Goal: Transaction & Acquisition: Purchase product/service

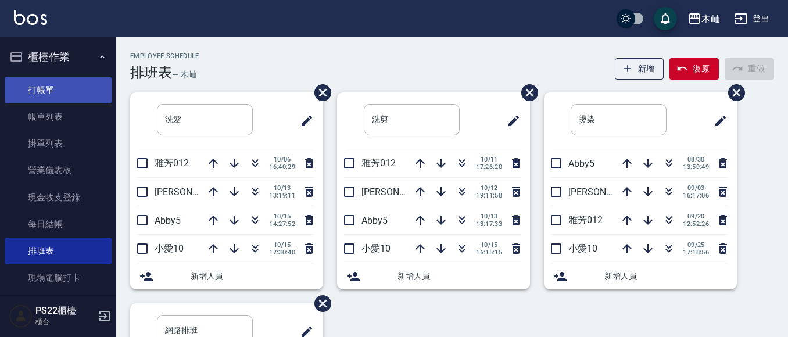
click at [38, 94] on link "打帳單" at bounding box center [58, 90] width 107 height 27
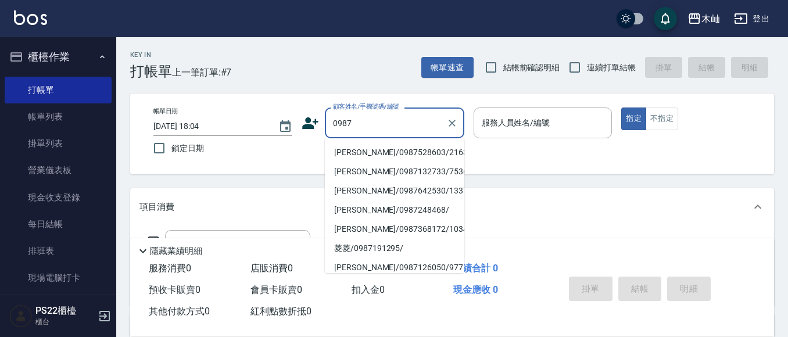
click at [405, 148] on li "[PERSON_NAME]/0987528603/216319" at bounding box center [395, 152] width 140 height 19
type input "[PERSON_NAME]/0987528603/216319"
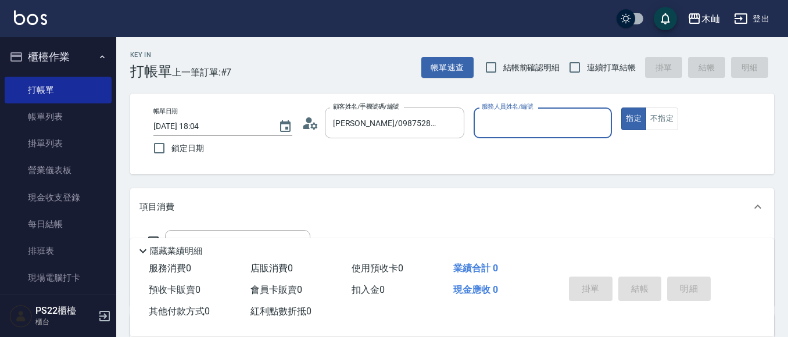
type input "小愛-10"
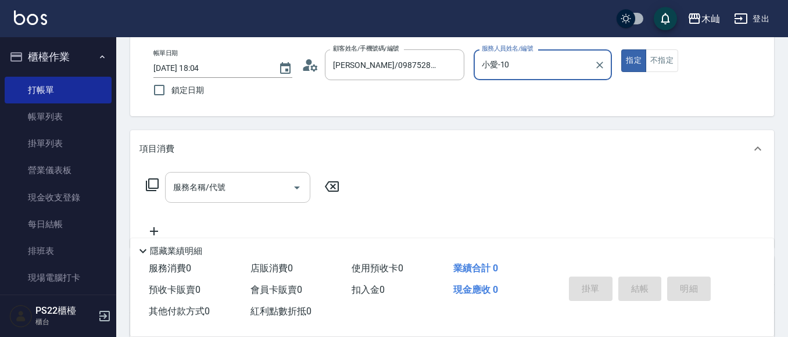
click at [216, 197] on input "服務名稱/代號" at bounding box center [228, 187] width 117 height 20
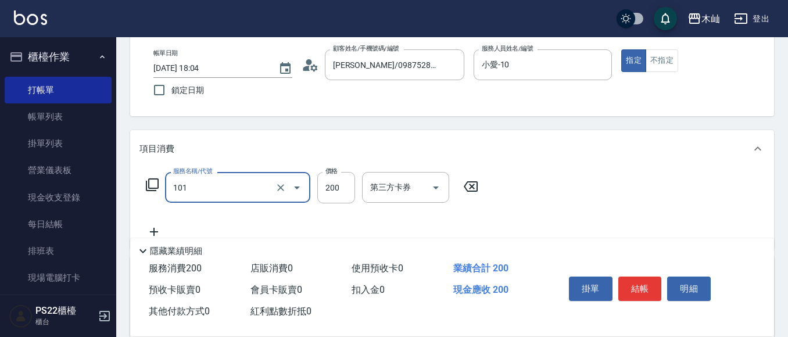
type input "洗髮(101)"
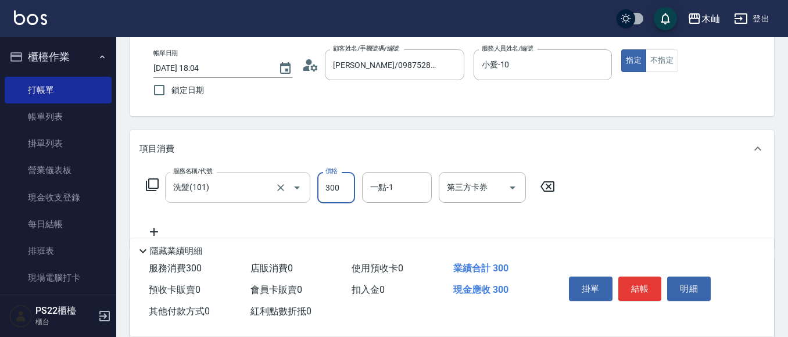
type input "300"
click at [629, 291] on button "結帳" at bounding box center [641, 289] width 44 height 24
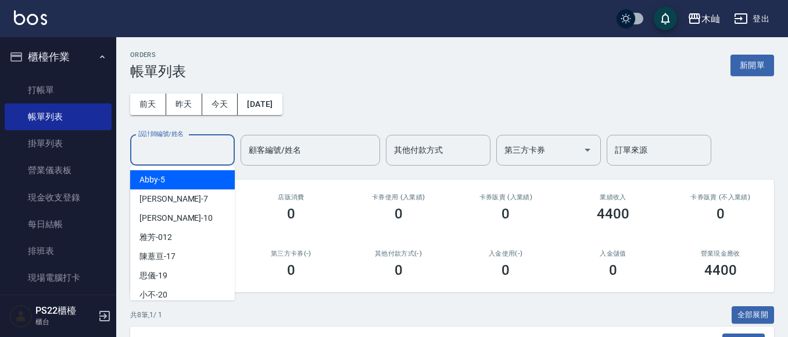
drag, startPoint x: 184, startPoint y: 155, endPoint x: 185, endPoint y: 146, distance: 8.9
click at [184, 154] on input "設計師編號/姓名" at bounding box center [182, 150] width 94 height 20
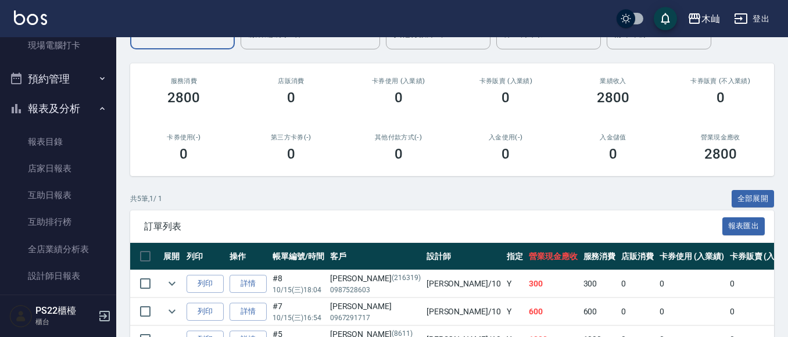
scroll to position [244, 0]
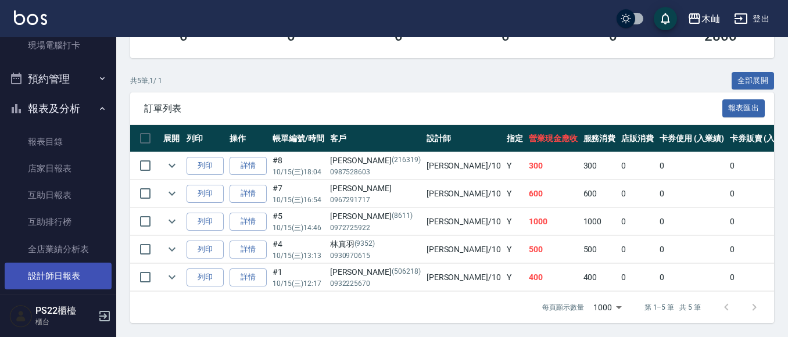
type input "小愛-10"
click at [51, 278] on link "設計師日報表" at bounding box center [58, 276] width 107 height 27
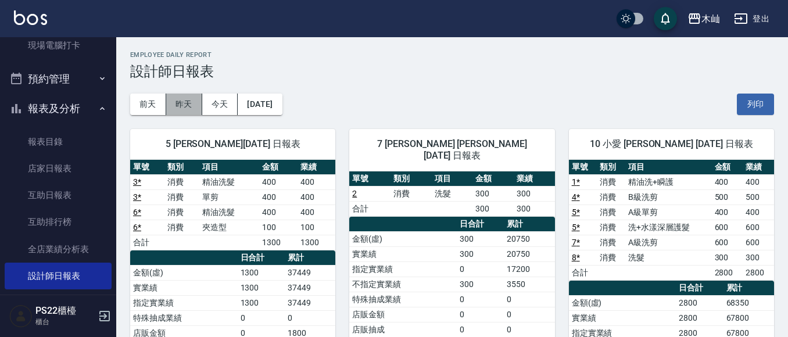
click at [194, 110] on button "昨天" at bounding box center [184, 105] width 36 height 22
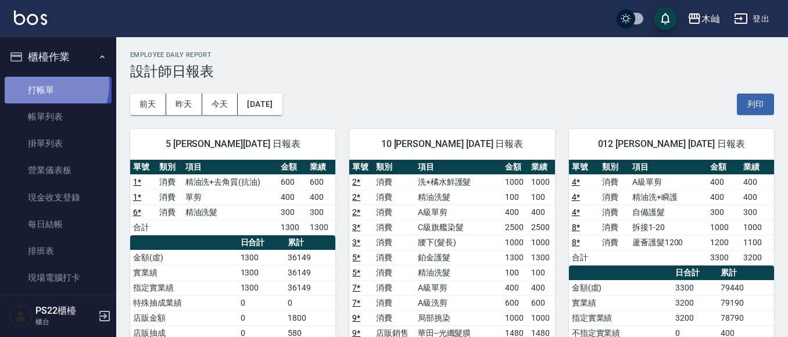
click at [45, 84] on link "打帳單" at bounding box center [58, 90] width 107 height 27
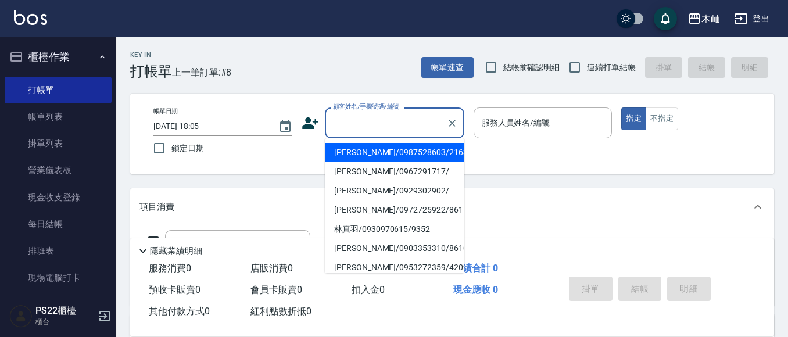
click at [426, 120] on input "顧客姓名/手機號碼/編號" at bounding box center [386, 123] width 112 height 20
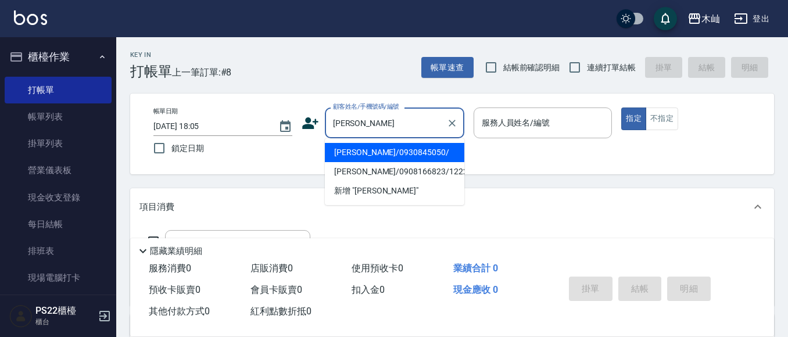
click at [398, 155] on li "[PERSON_NAME]/0930845050/" at bounding box center [395, 152] width 140 height 19
type input "[PERSON_NAME]/0930845050/"
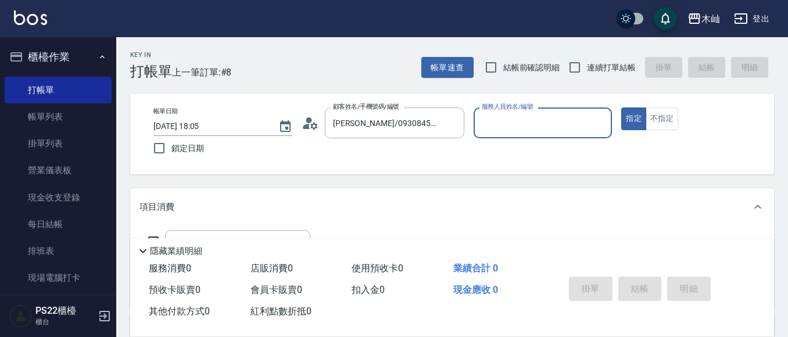
type input "[PERSON_NAME]-7"
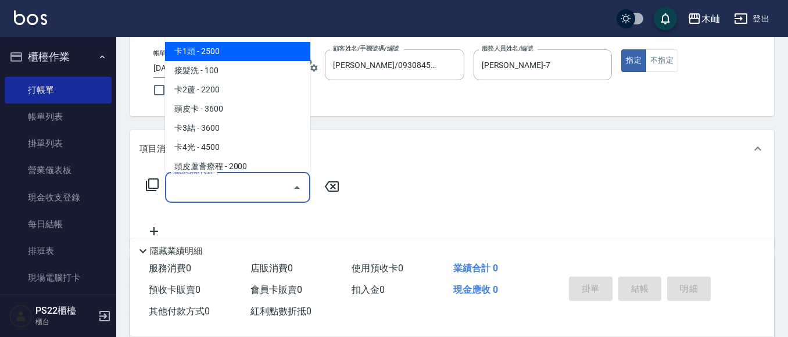
click at [273, 183] on input "服務名稱/代號" at bounding box center [228, 187] width 117 height 20
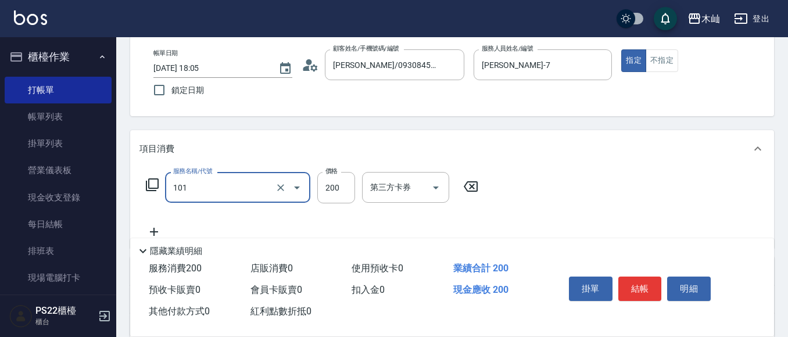
type input "洗髮(101)"
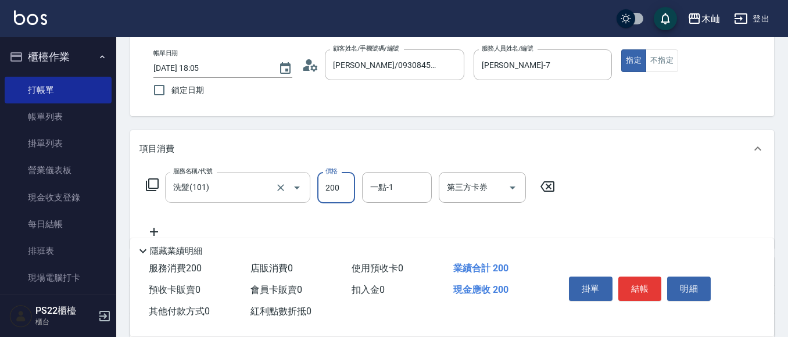
click at [273, 183] on button "Clear" at bounding box center [281, 188] width 16 height 16
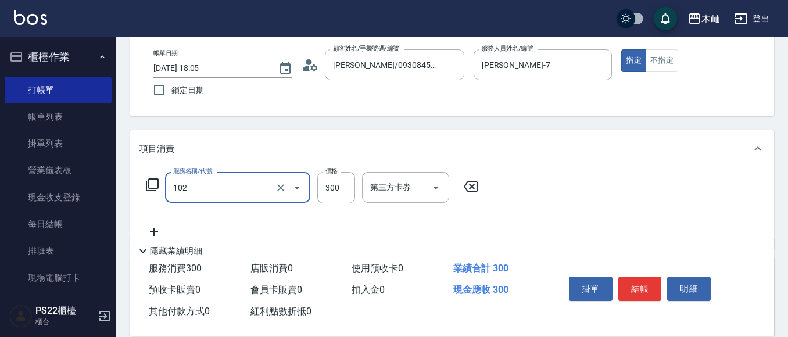
type input "精油洗髮(102)"
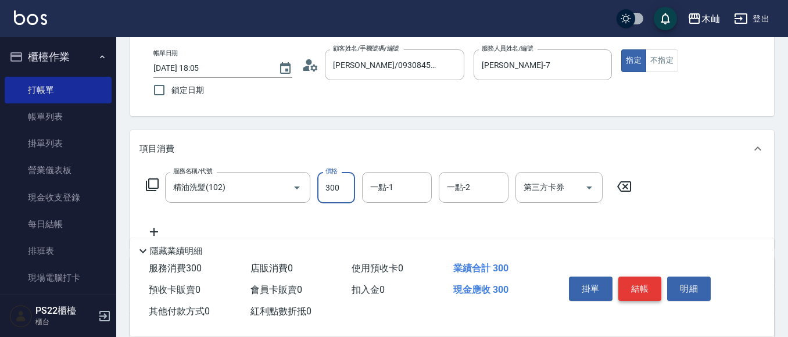
click at [652, 288] on button "結帳" at bounding box center [641, 289] width 44 height 24
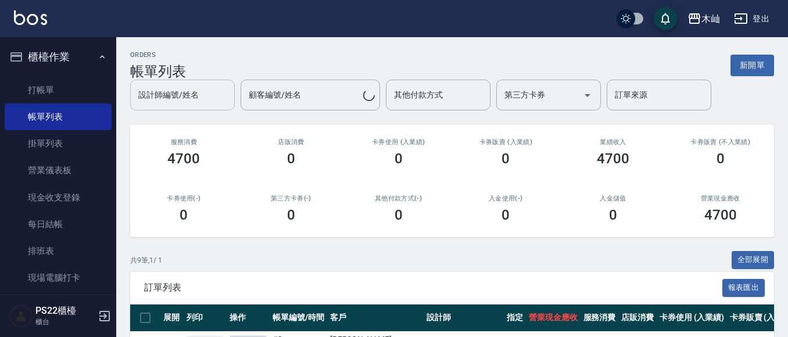
click at [179, 110] on div "設計師編號/姓名" at bounding box center [182, 95] width 105 height 31
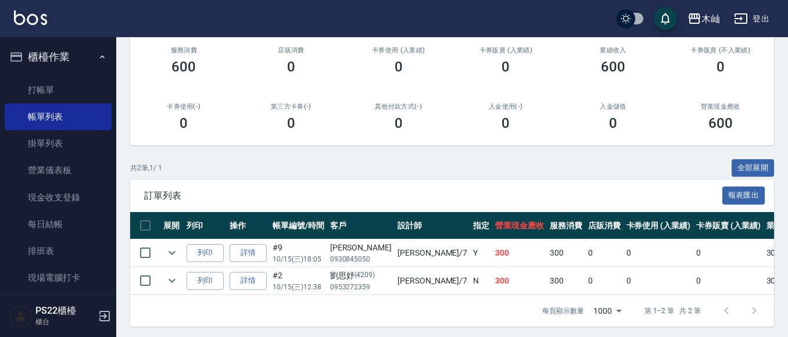
scroll to position [160, 0]
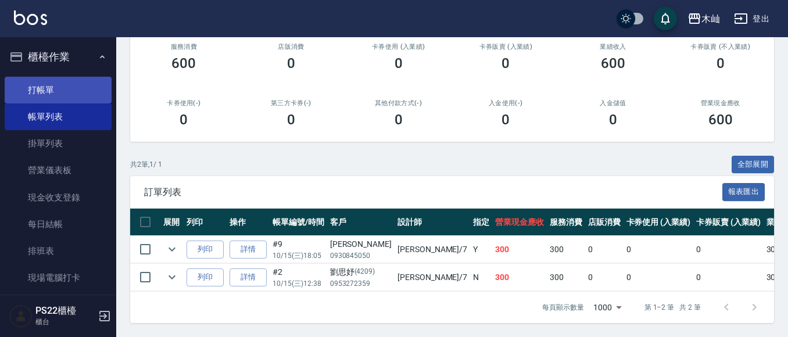
type input "[PERSON_NAME]-7"
click at [83, 88] on link "打帳單" at bounding box center [58, 90] width 107 height 27
